Goal: Task Accomplishment & Management: Manage account settings

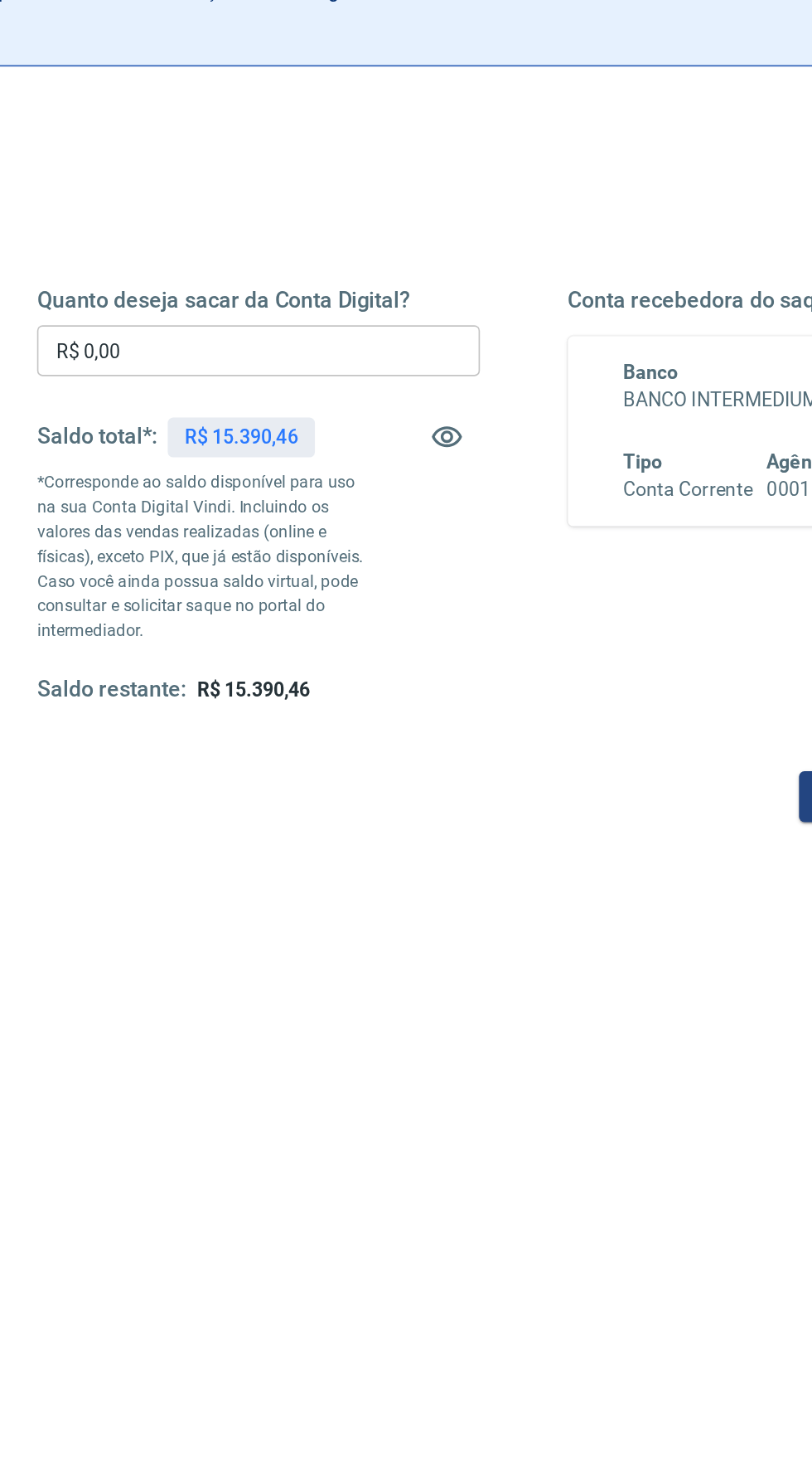
click at [171, 389] on input "R$ 0,00" at bounding box center [246, 395] width 267 height 31
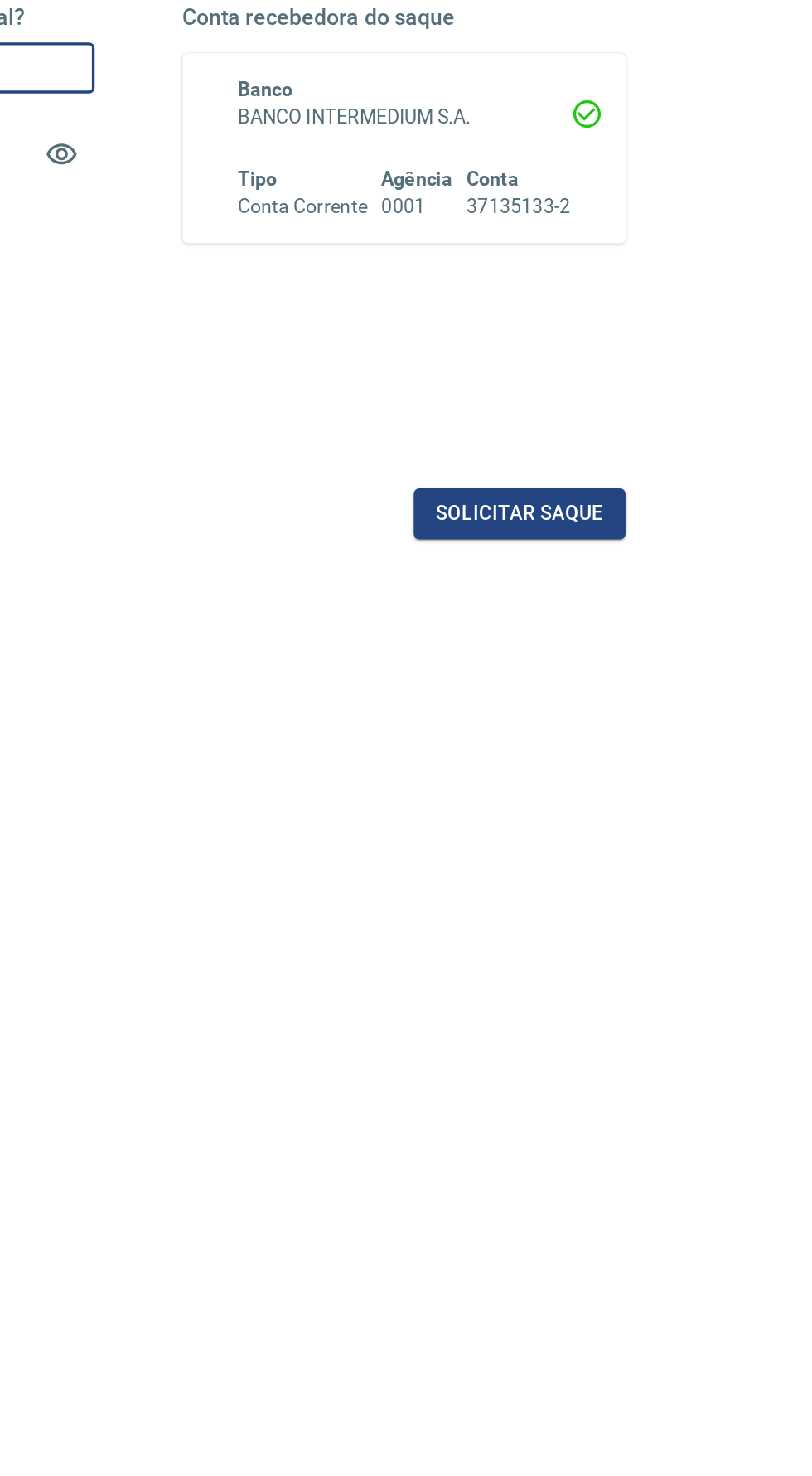
scroll to position [6, 0]
type input "R$ 15.390,46"
click at [659, 658] on button "Solicitar saque" at bounding box center [636, 658] width 128 height 31
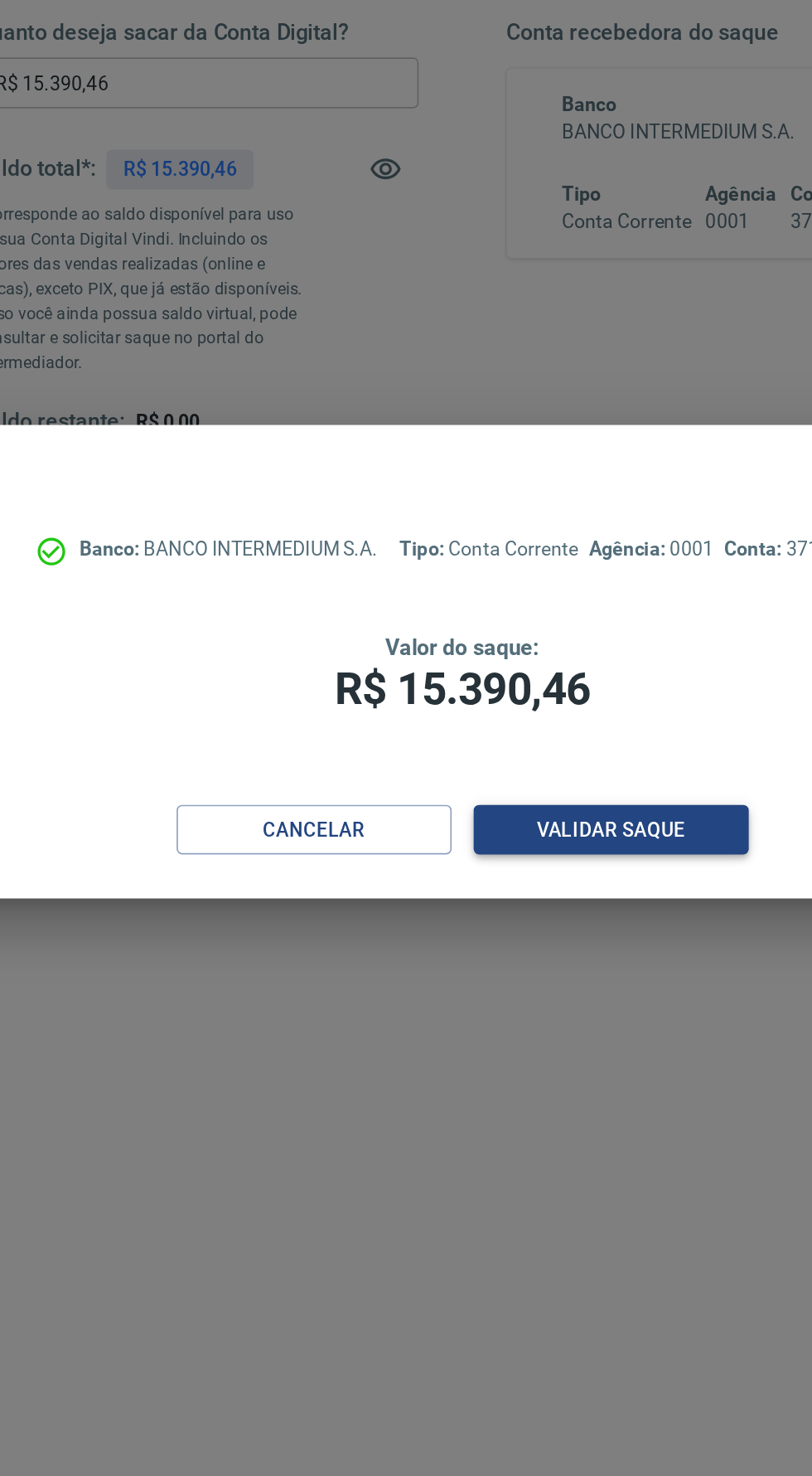
click at [502, 845] on button "Validar saque" at bounding box center [496, 839] width 166 height 31
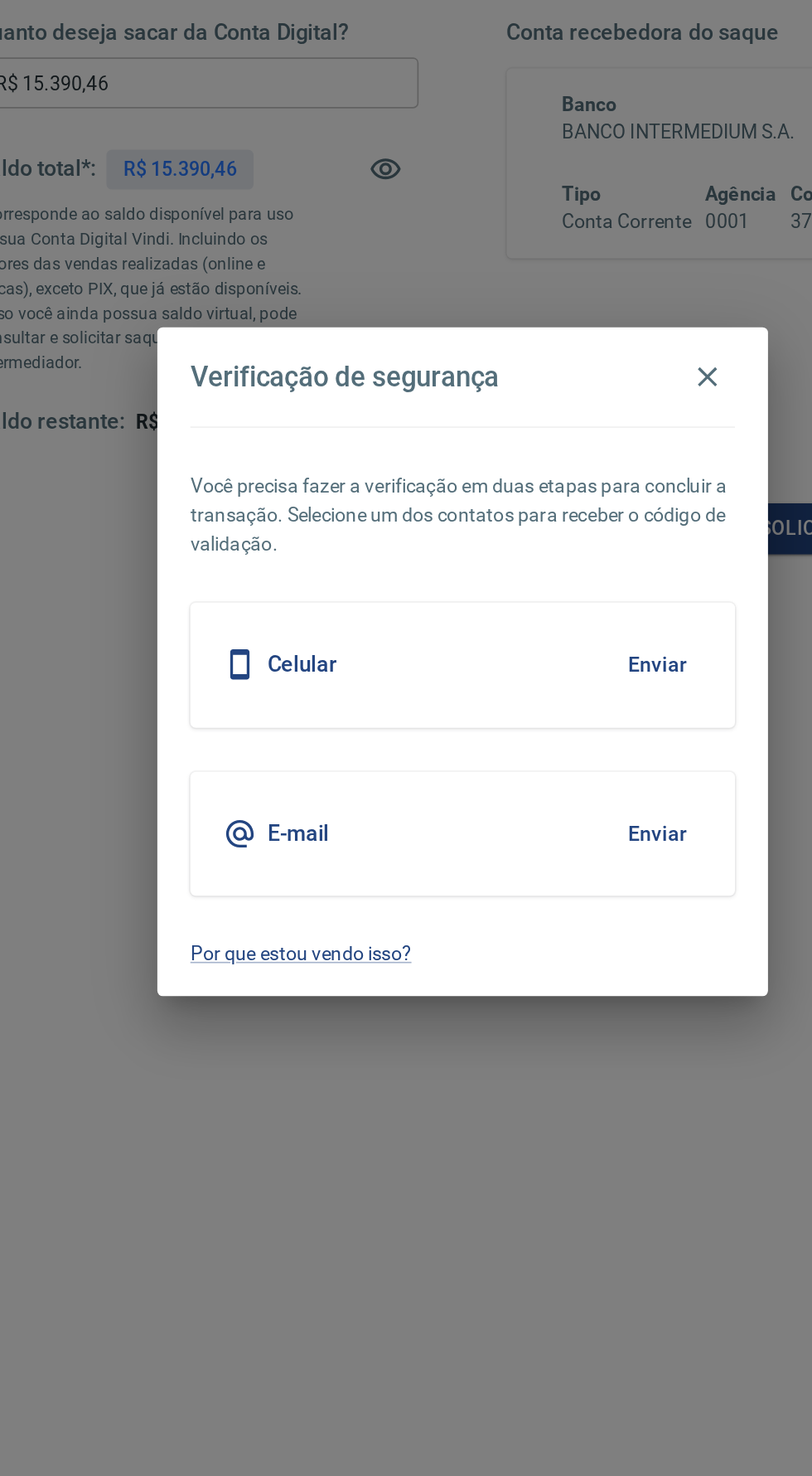
click at [525, 742] on button "Enviar" at bounding box center [523, 739] width 54 height 35
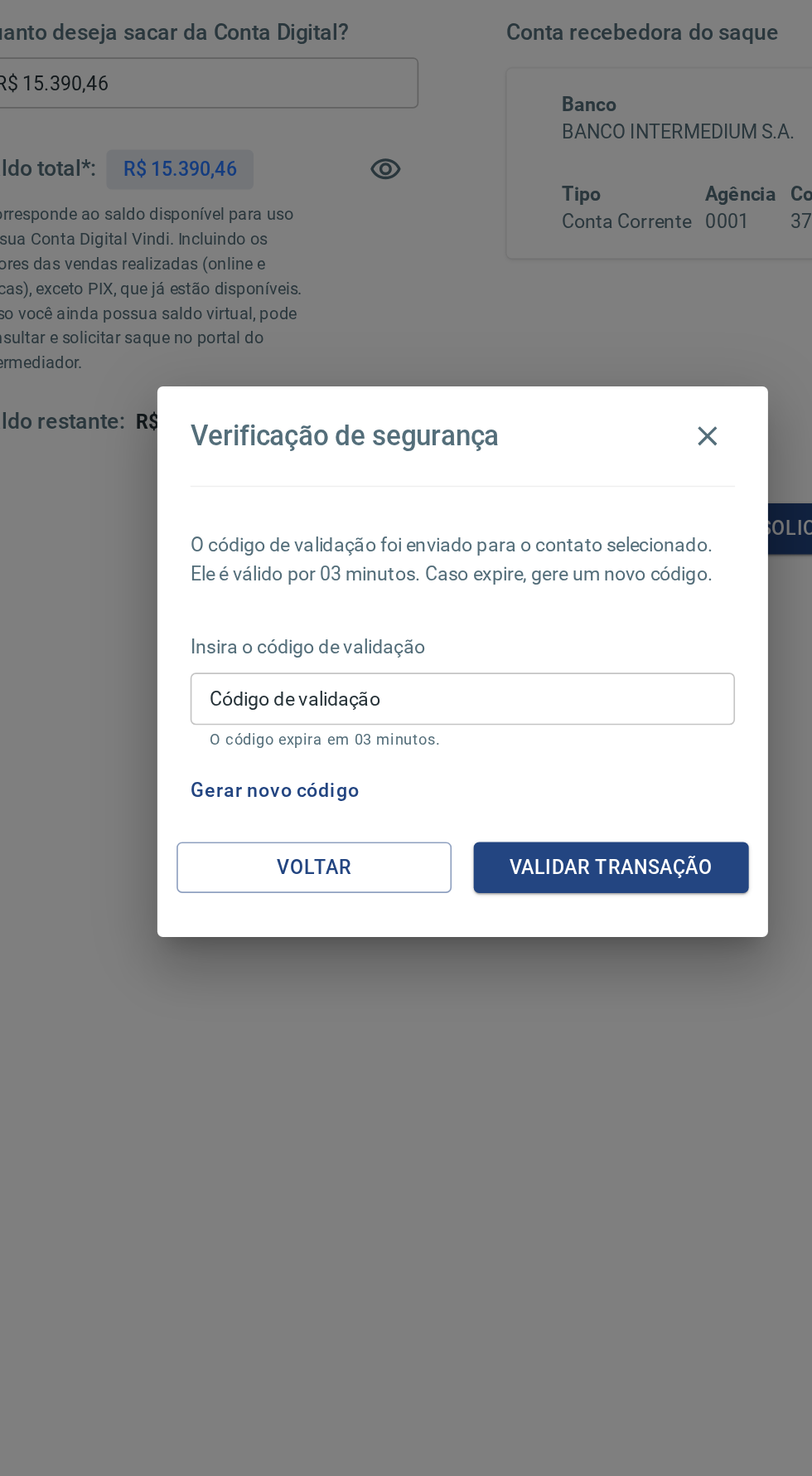
click at [468, 771] on input "Código de validação" at bounding box center [406, 760] width 328 height 31
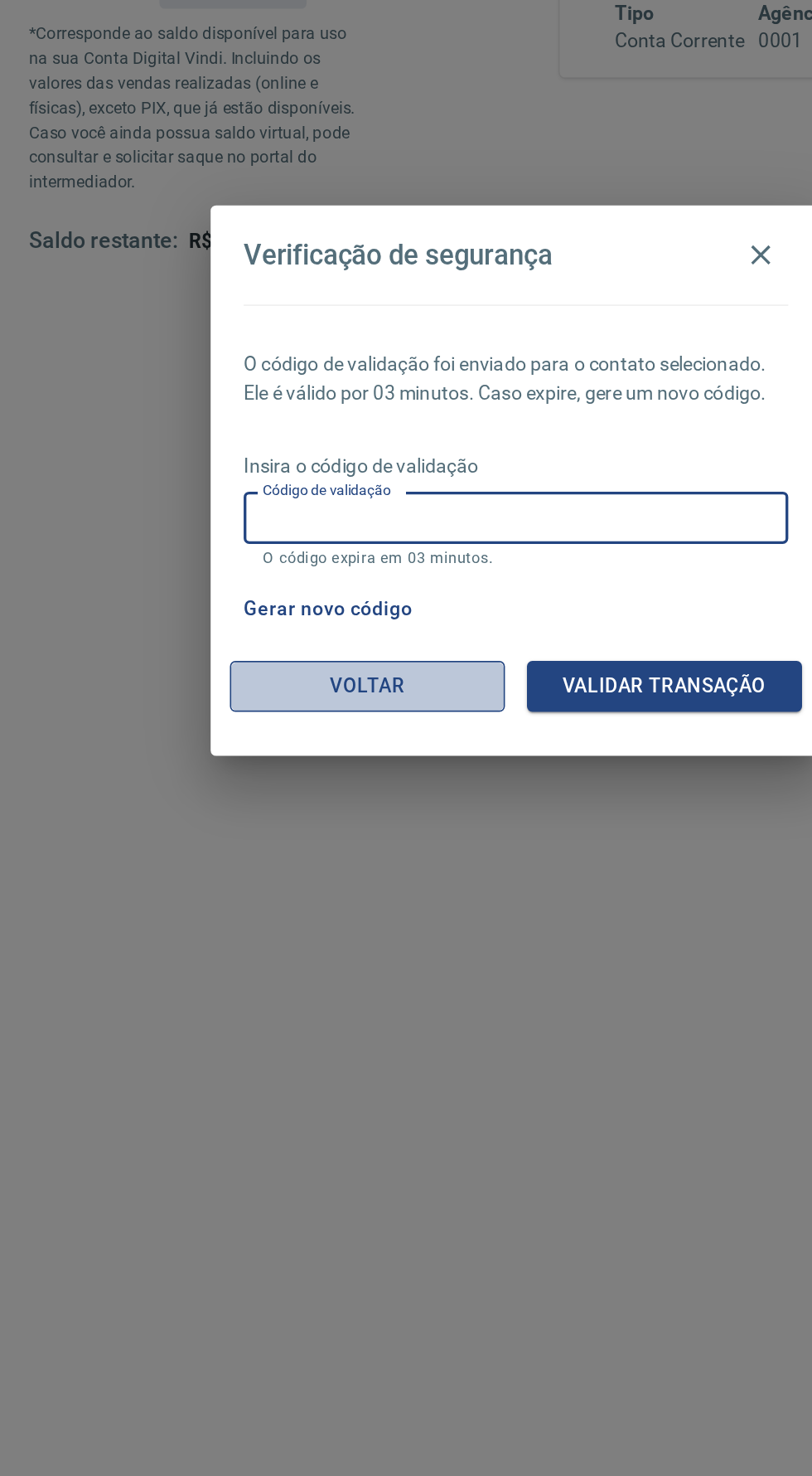
click at [285, 878] on button "Voltar" at bounding box center [316, 862] width 166 height 31
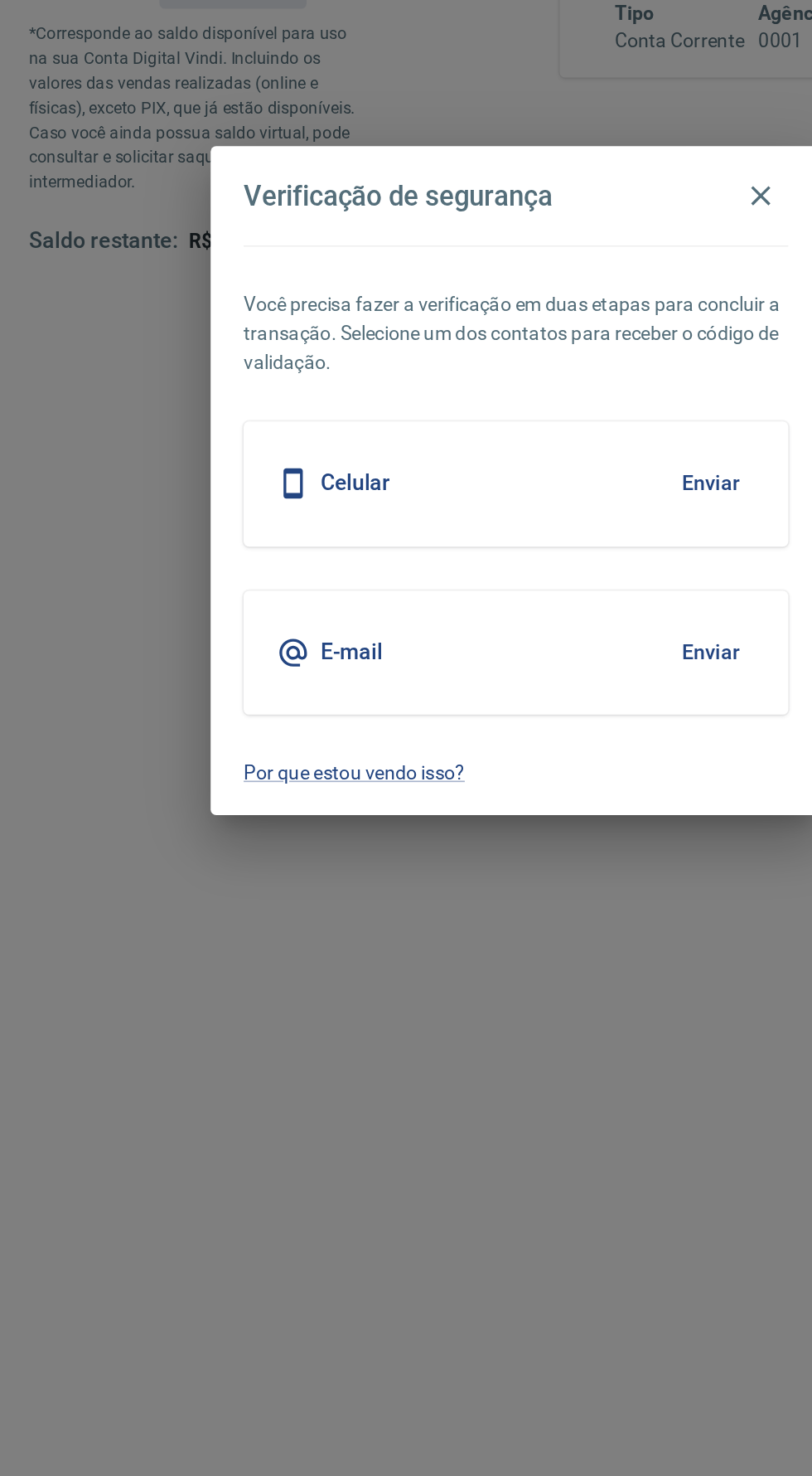
click at [534, 832] on button "Enviar" at bounding box center [523, 841] width 54 height 35
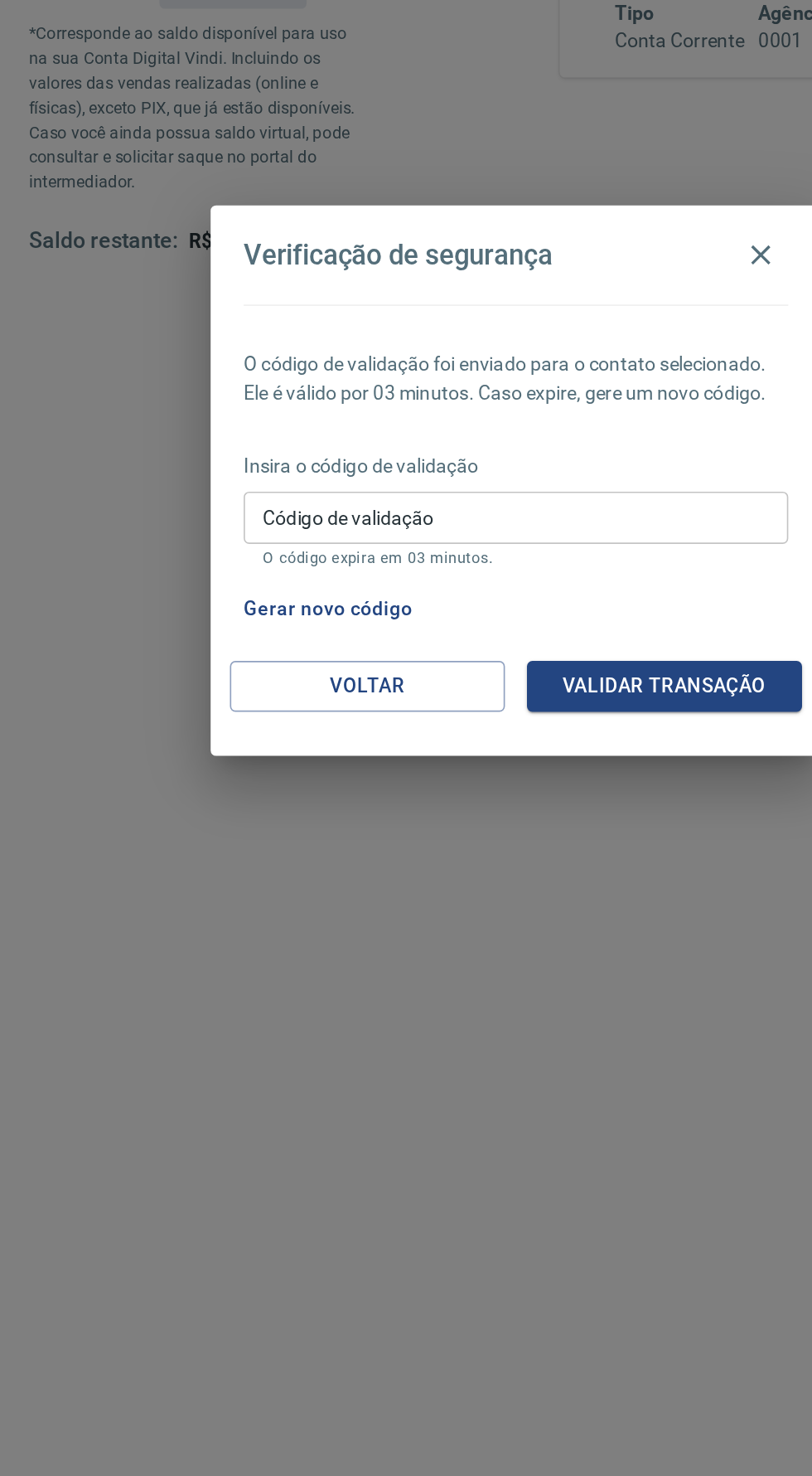
click at [267, 769] on div "Código de validação Código de validação O código expira em 03 minutos." at bounding box center [406, 766] width 328 height 45
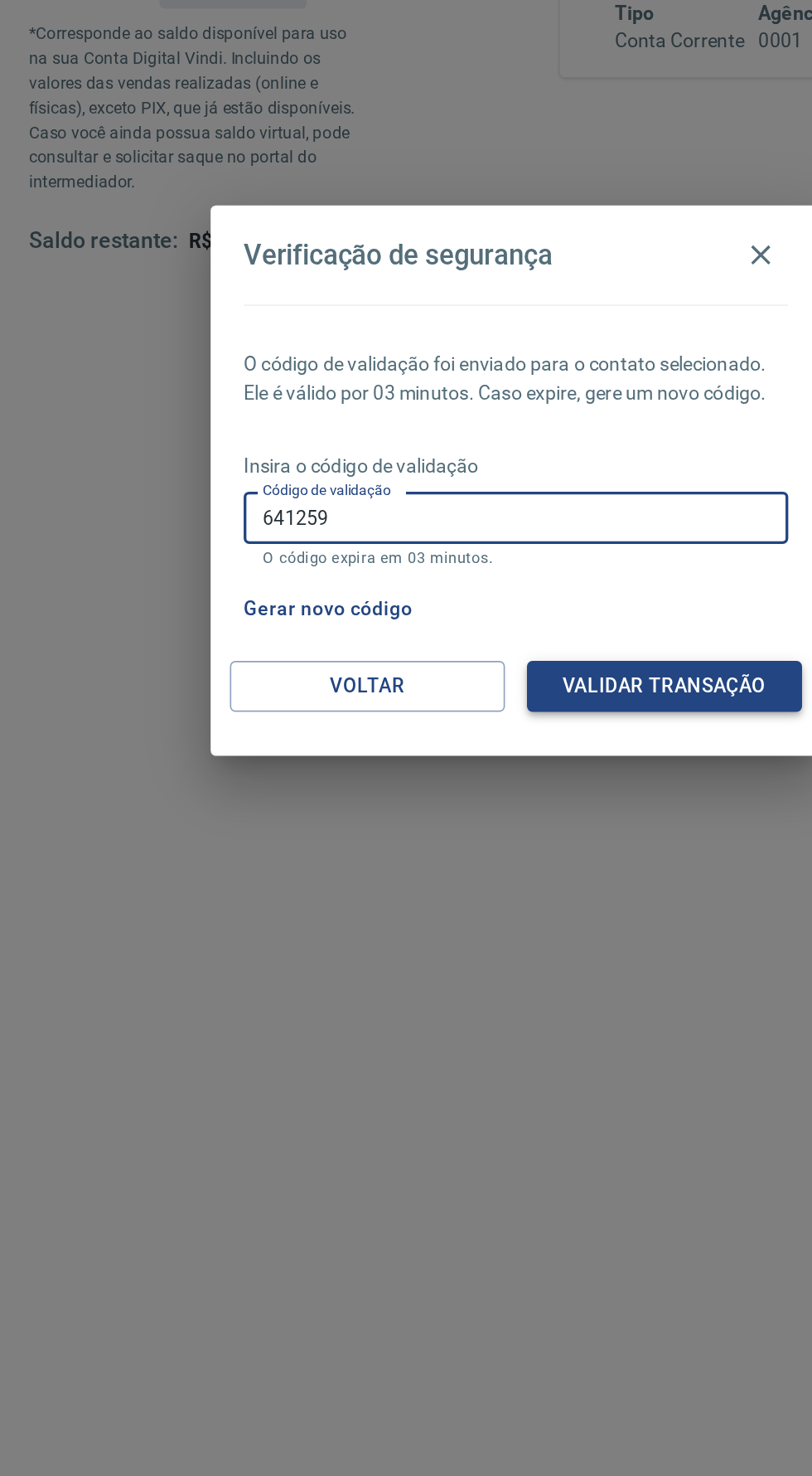
type input "641259"
click at [524, 857] on button "Validar transação" at bounding box center [496, 862] width 166 height 31
